Goal: Information Seeking & Learning: Check status

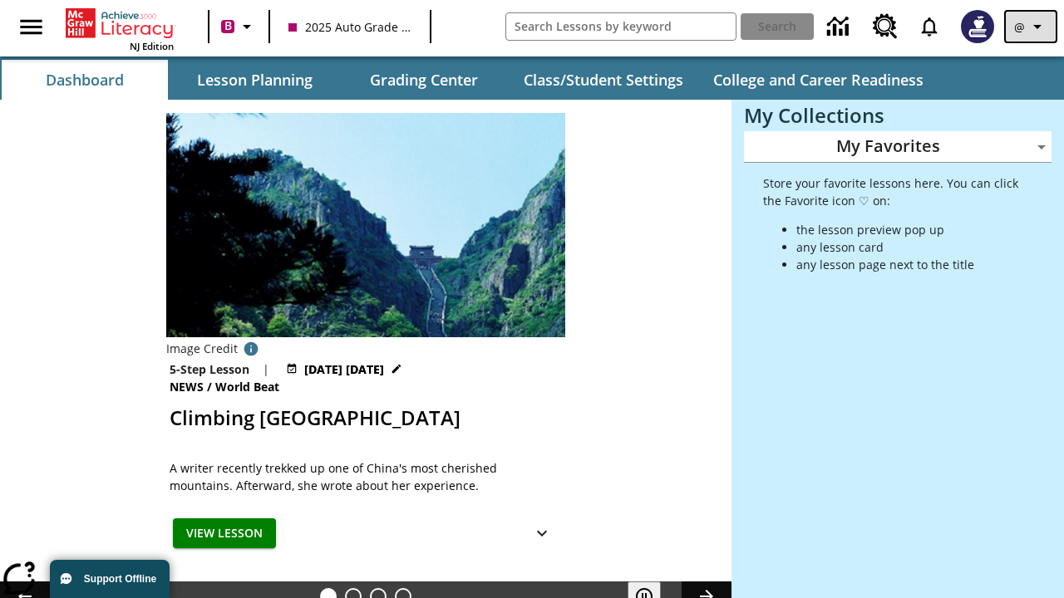
click at [1031, 27] on icon "Profile/Settings" at bounding box center [1037, 27] width 20 height 20
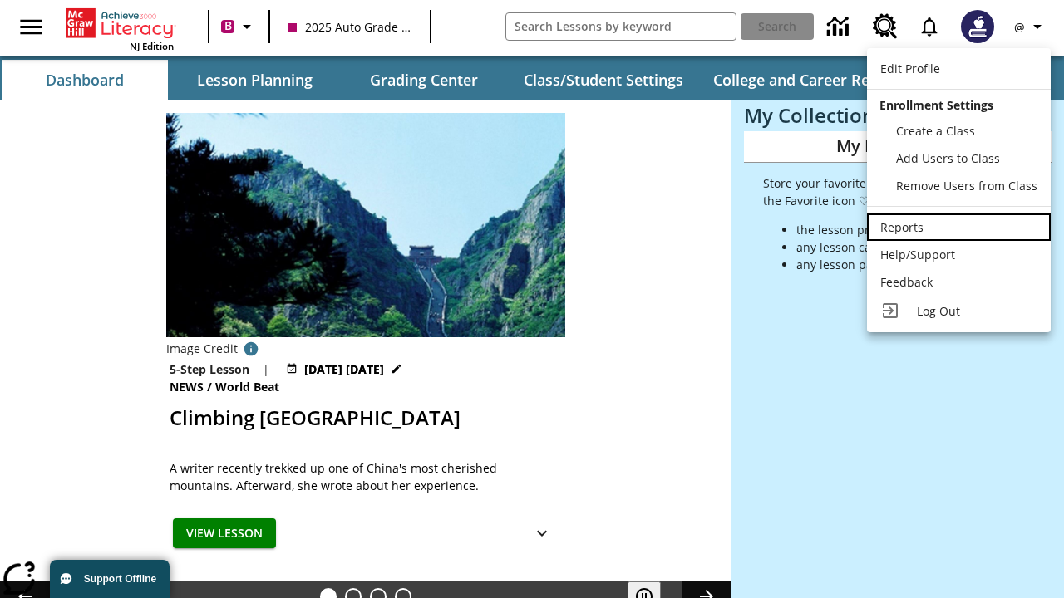
click at [958, 227] on div "Reports" at bounding box center [958, 227] width 157 height 17
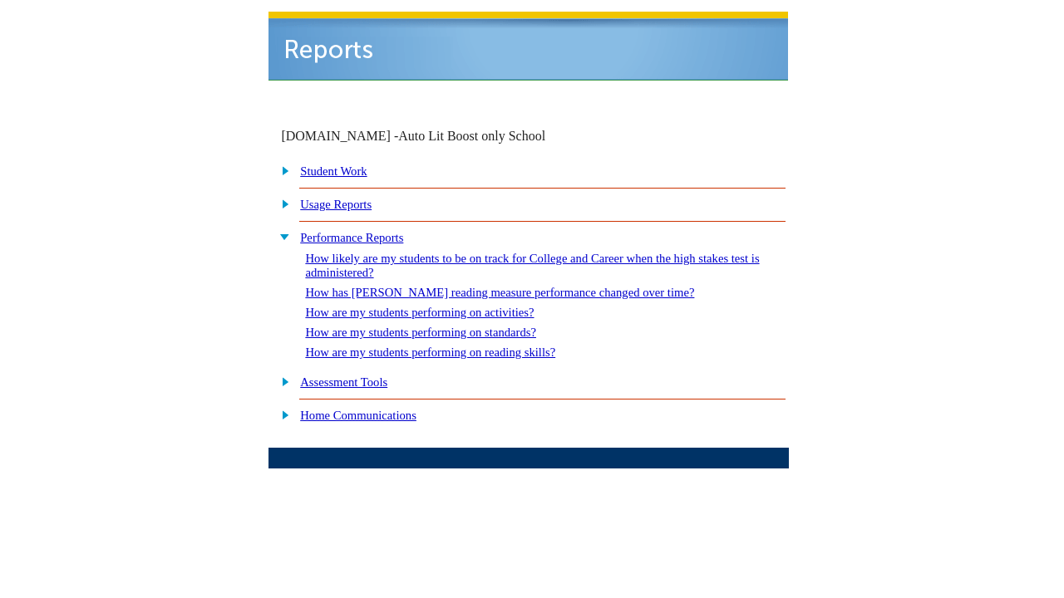
click at [437, 326] on link "How are my students performing on standards?" at bounding box center [420, 332] width 231 height 13
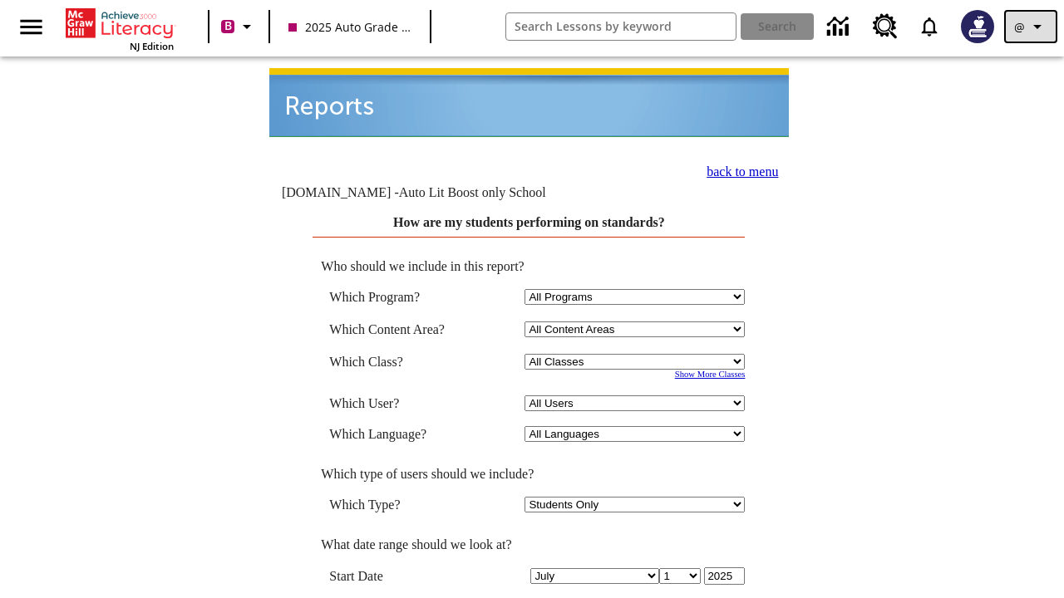
click at [1031, 27] on icon "Profile/Settings" at bounding box center [1037, 27] width 20 height 20
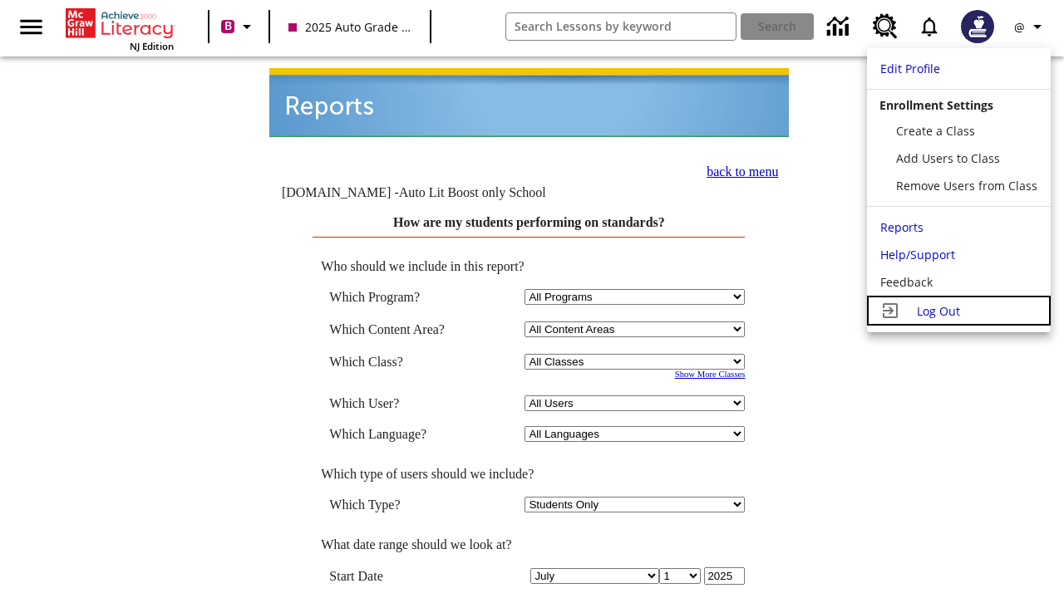
click at [958, 311] on span "Log Out" at bounding box center [938, 311] width 43 height 16
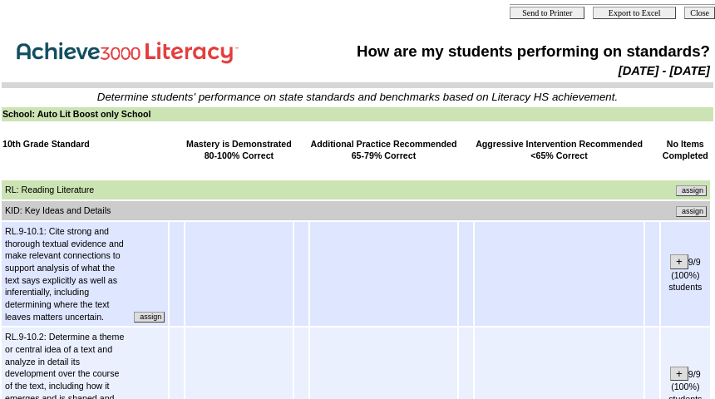
click at [691, 211] on input "assign" at bounding box center [691, 211] width 31 height 11
